Goal: Transaction & Acquisition: Book appointment/travel/reservation

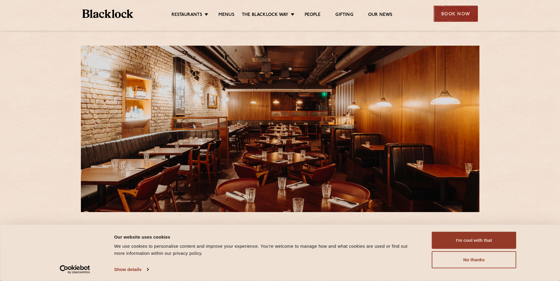
click at [466, 15] on div "Book Now" at bounding box center [455, 14] width 44 height 16
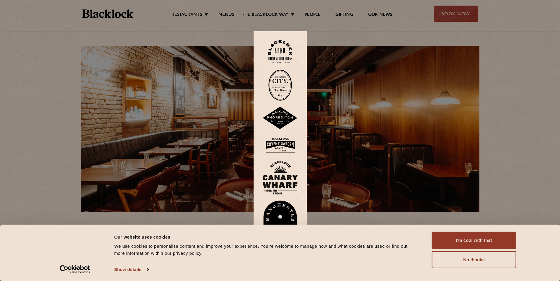
click at [289, 142] on img at bounding box center [279, 145] width 35 height 19
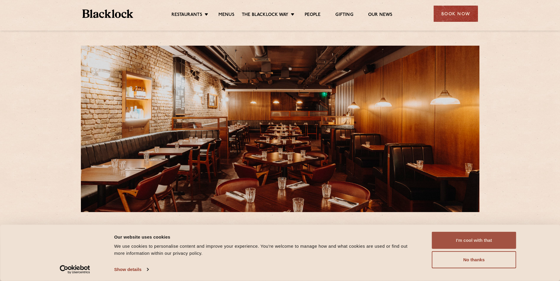
click at [471, 238] on button "I'm cool with that" at bounding box center [474, 240] width 84 height 17
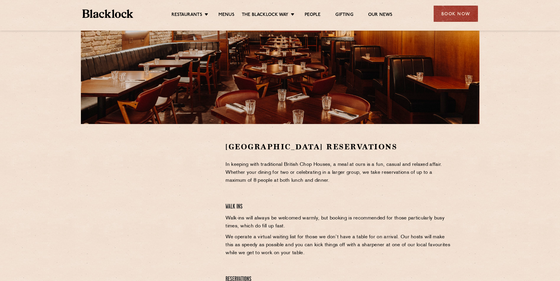
scroll to position [88, 0]
click at [462, 12] on div "Book Now" at bounding box center [455, 14] width 44 height 16
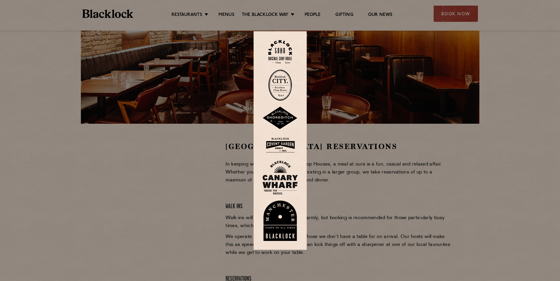
click at [281, 125] on img at bounding box center [279, 118] width 35 height 23
